Goal: Information Seeking & Learning: Learn about a topic

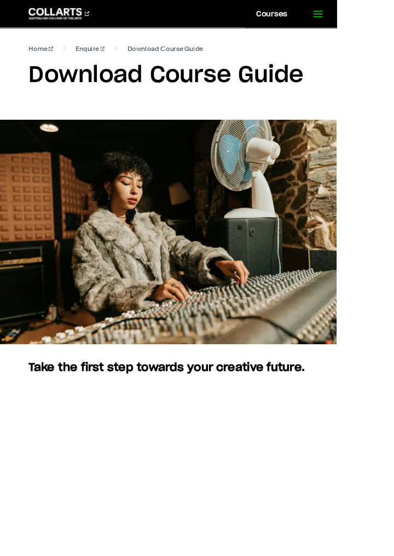
click at [373, 14] on icon at bounding box center [372, 16] width 13 height 13
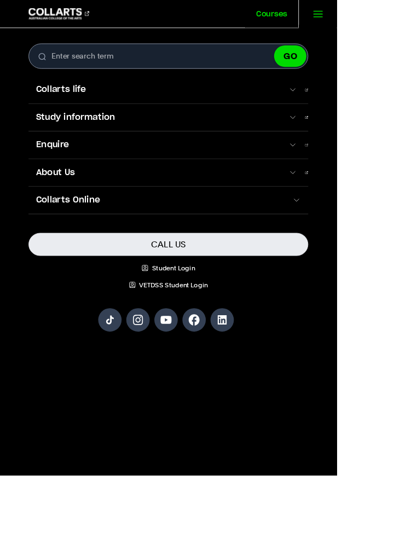
click at [315, 18] on link "Courses" at bounding box center [318, 16] width 62 height 32
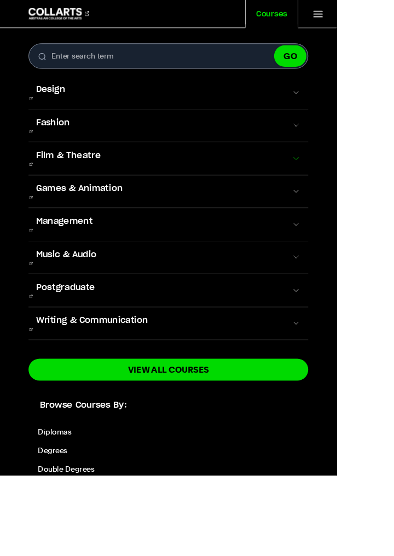
click at [361, 171] on button "Film & Theatre" at bounding box center [196, 185] width 327 height 38
click at [352, 180] on span at bounding box center [346, 185] width 11 height 11
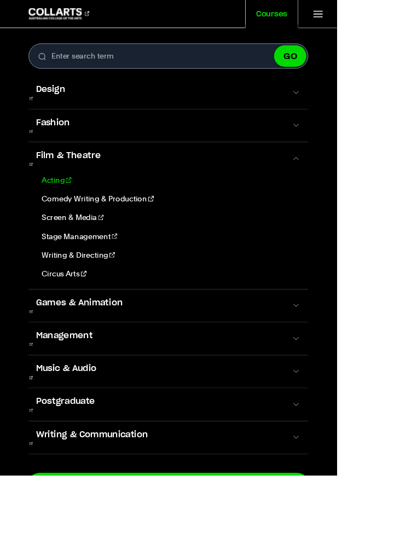
click at [69, 205] on link "Acting" at bounding box center [198, 211] width 308 height 13
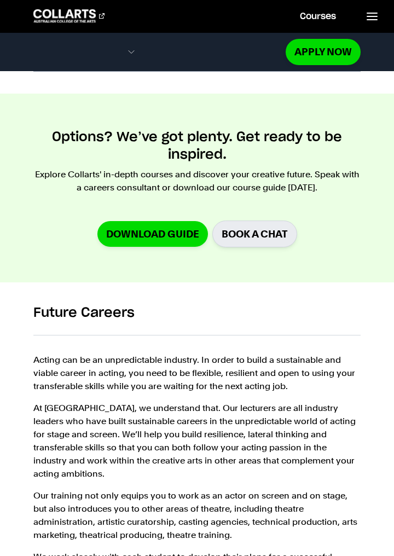
scroll to position [1271, 0]
